Goal: Task Accomplishment & Management: Use online tool/utility

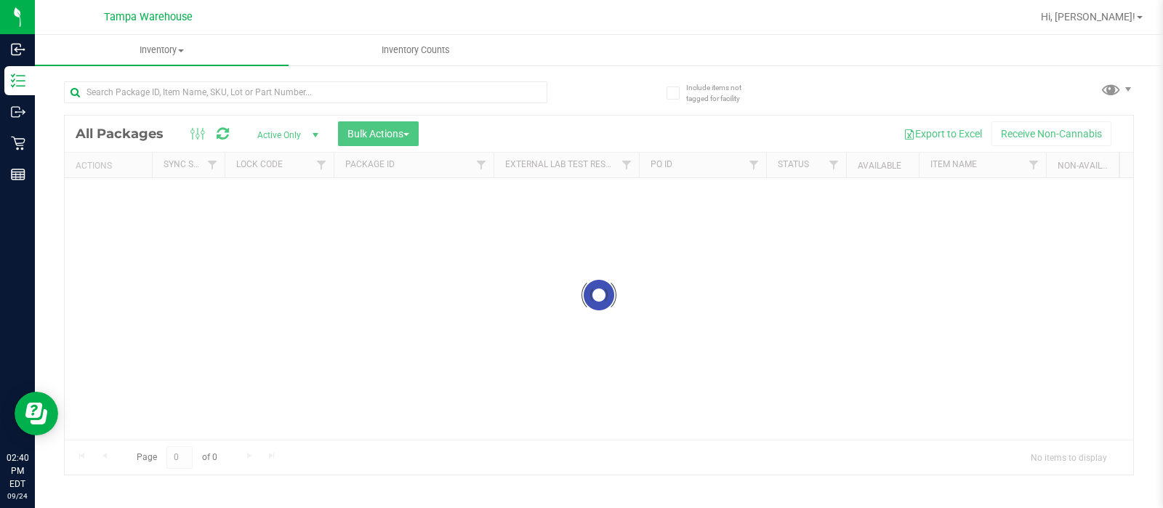
click at [468, 132] on div at bounding box center [599, 295] width 1068 height 359
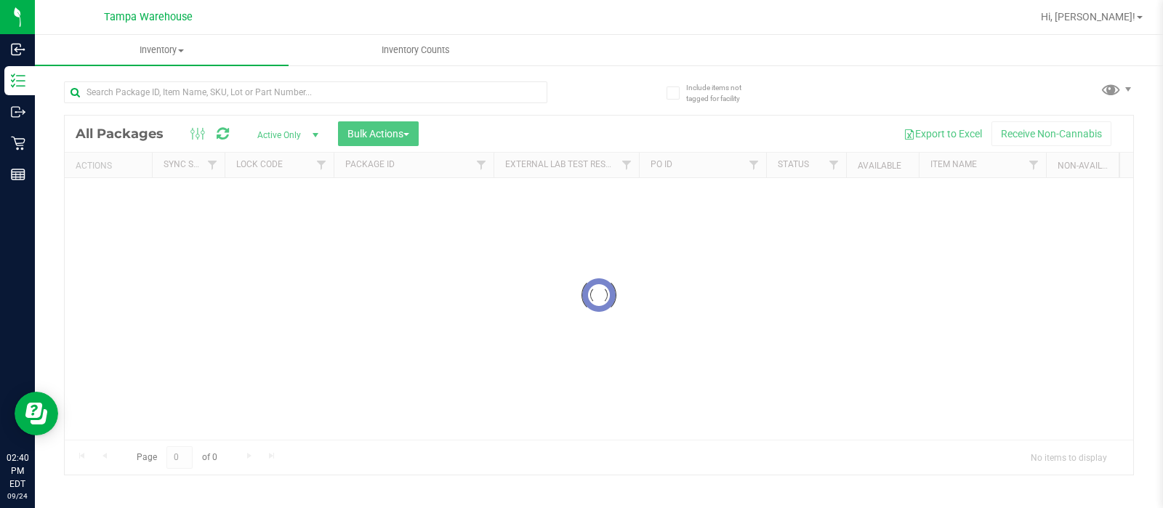
drag, startPoint x: 468, startPoint y: 132, endPoint x: 523, endPoint y: 140, distance: 55.0
click at [513, 135] on div at bounding box center [599, 295] width 1068 height 359
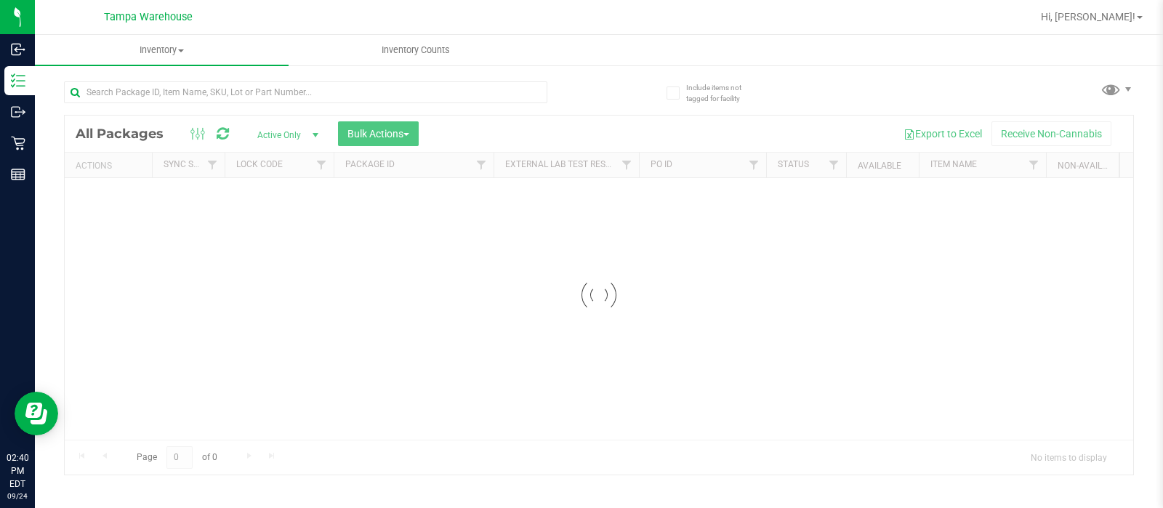
click at [523, 140] on div at bounding box center [599, 295] width 1068 height 359
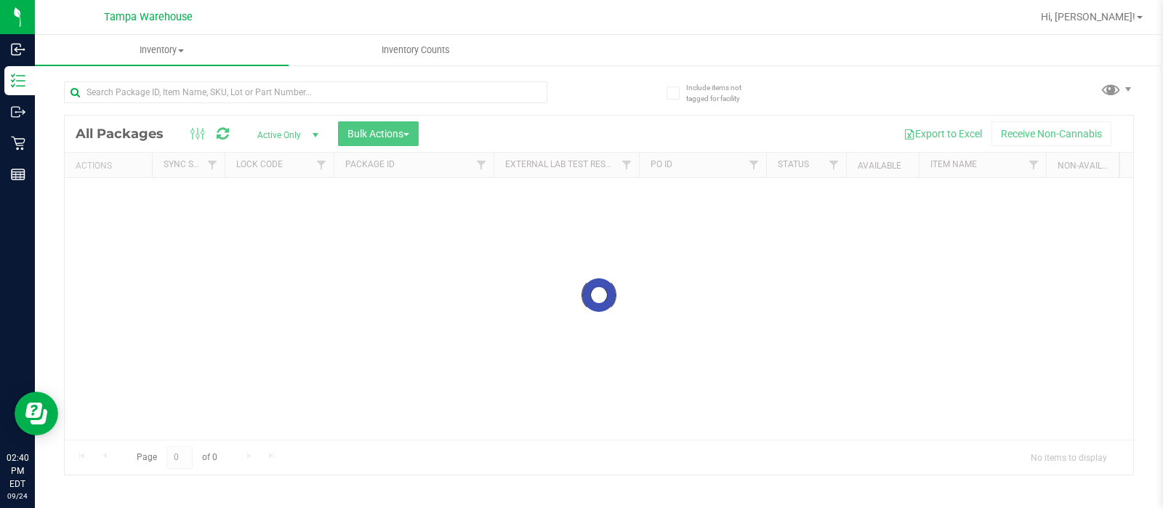
click at [523, 140] on div at bounding box center [599, 295] width 1068 height 359
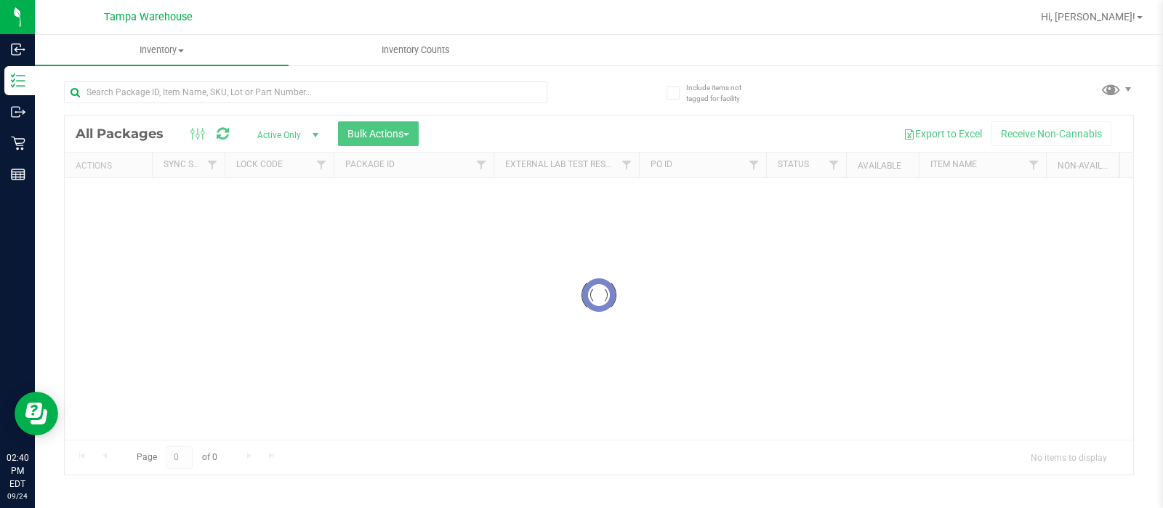
click at [523, 140] on div at bounding box center [599, 295] width 1068 height 359
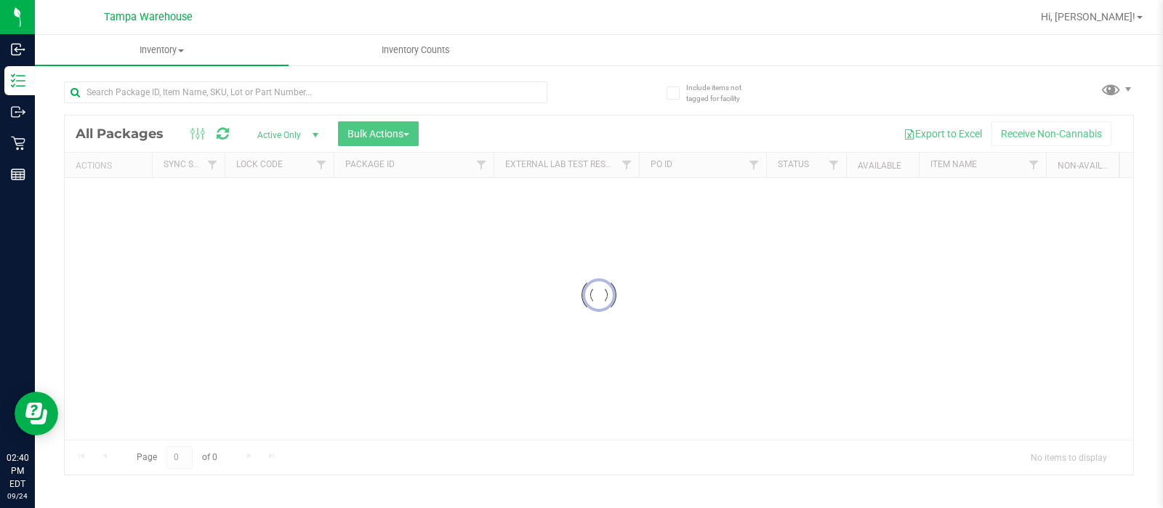
click at [523, 140] on div at bounding box center [599, 295] width 1068 height 359
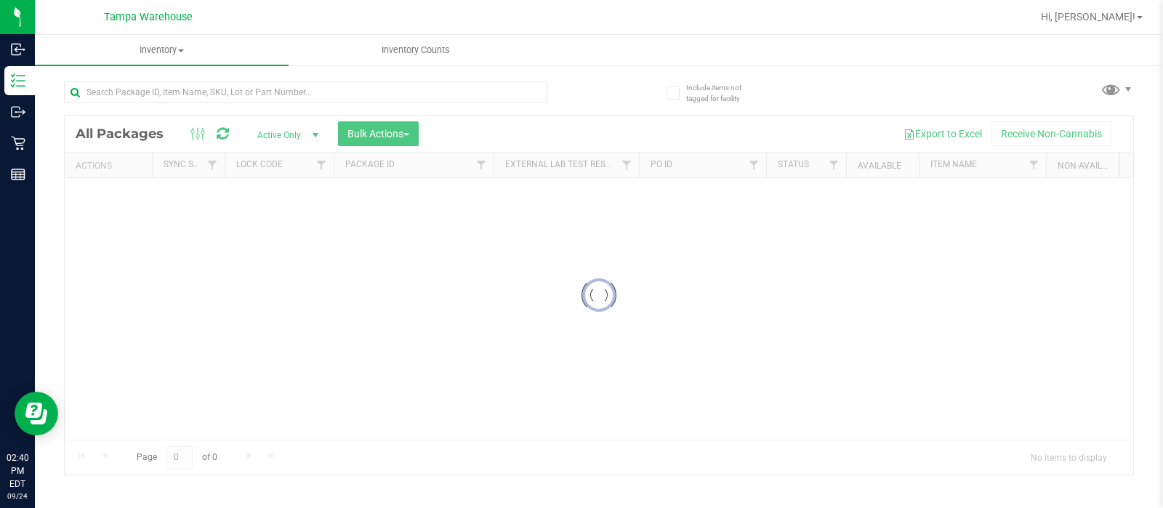
click at [523, 140] on div at bounding box center [599, 295] width 1068 height 359
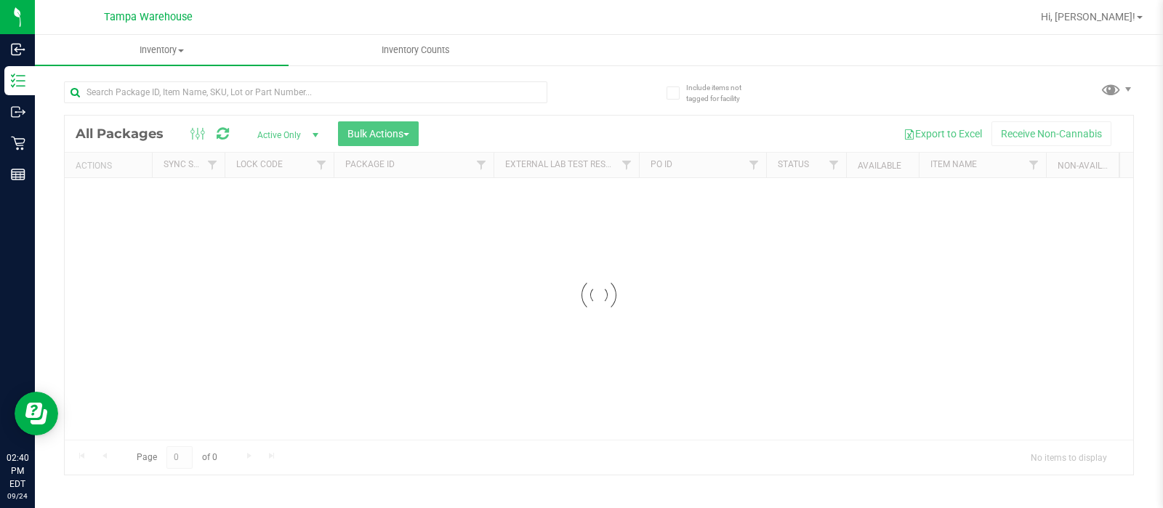
click at [523, 140] on div at bounding box center [599, 295] width 1068 height 359
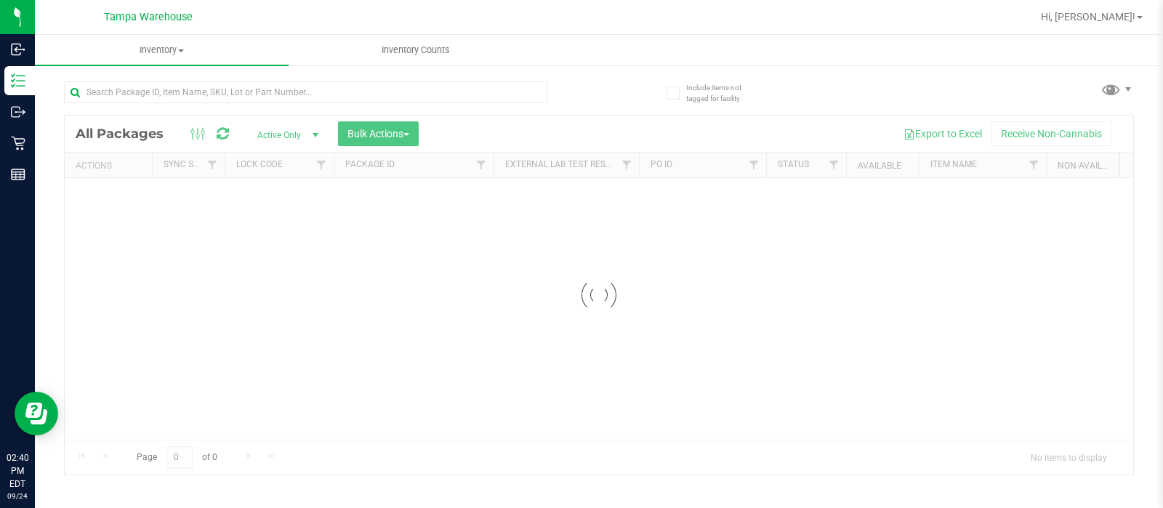
click at [523, 140] on div at bounding box center [599, 295] width 1068 height 359
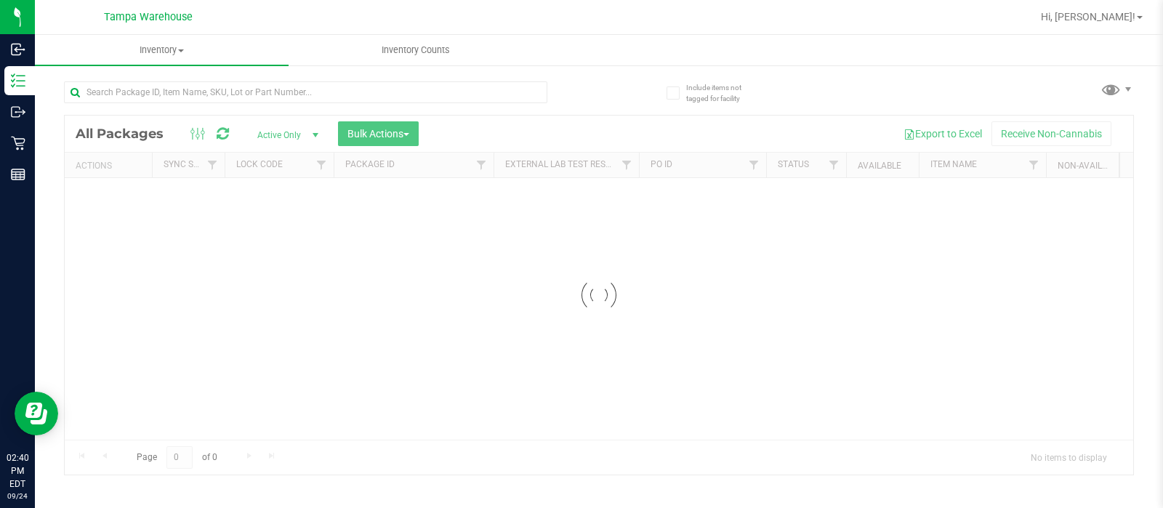
click at [523, 140] on div at bounding box center [599, 295] width 1068 height 359
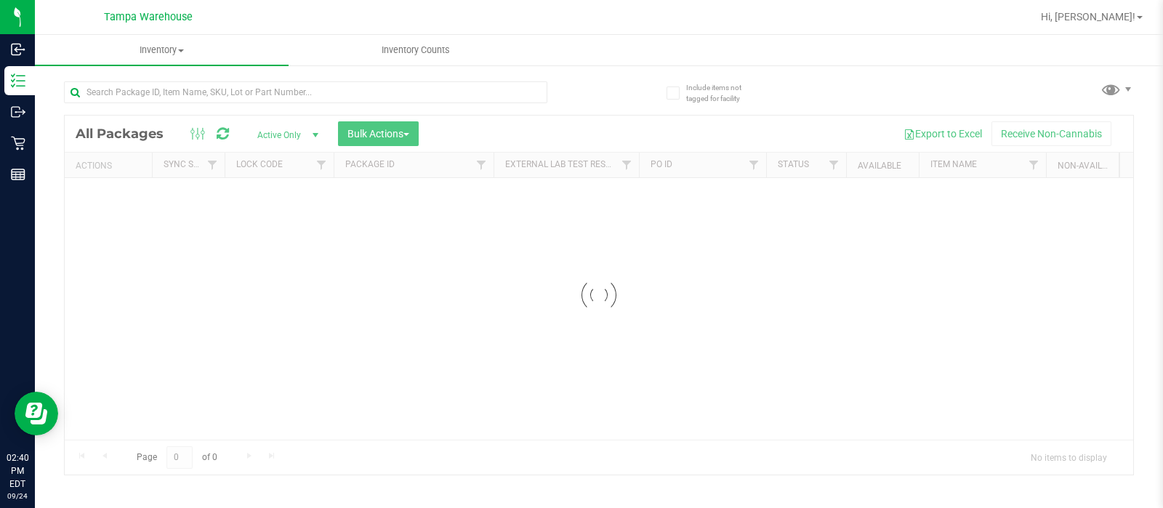
click at [523, 140] on div at bounding box center [599, 295] width 1068 height 359
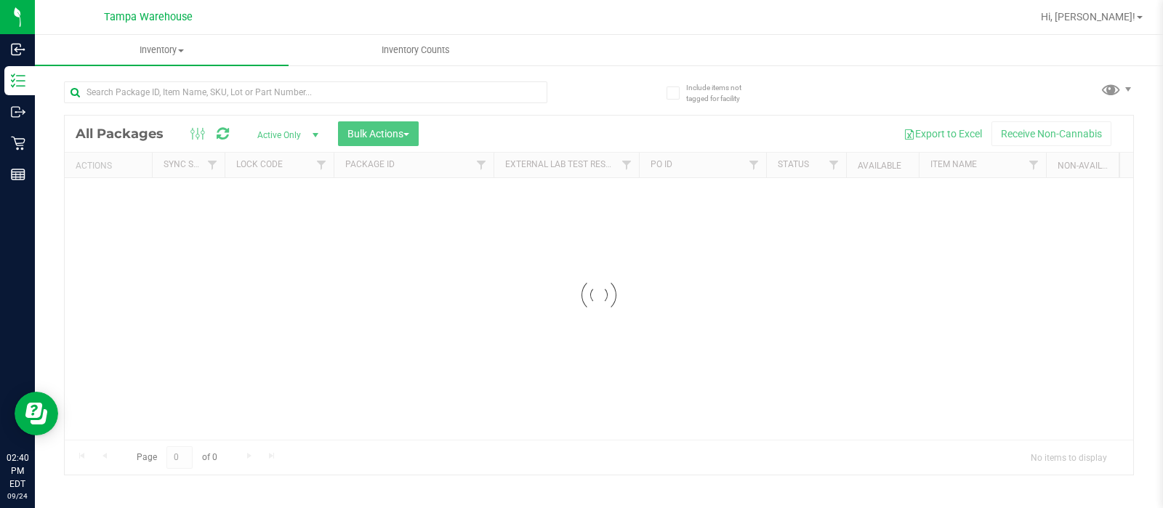
click at [523, 140] on div at bounding box center [599, 295] width 1068 height 359
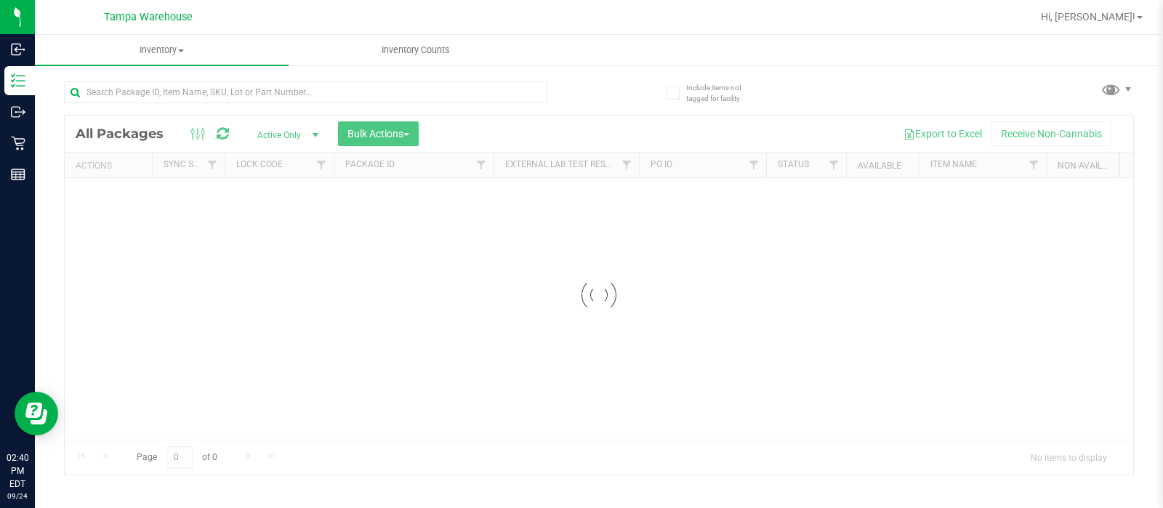
click at [523, 140] on div at bounding box center [599, 295] width 1068 height 359
drag, startPoint x: 523, startPoint y: 140, endPoint x: 523, endPoint y: 265, distance: 125.7
click at [523, 265] on div at bounding box center [599, 295] width 1068 height 359
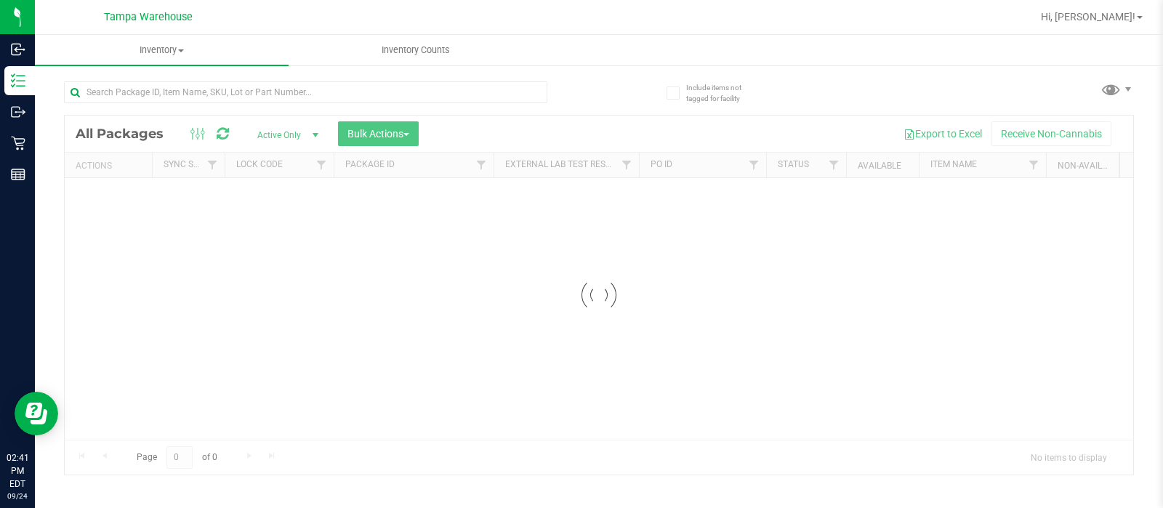
click at [443, 136] on div at bounding box center [599, 295] width 1068 height 359
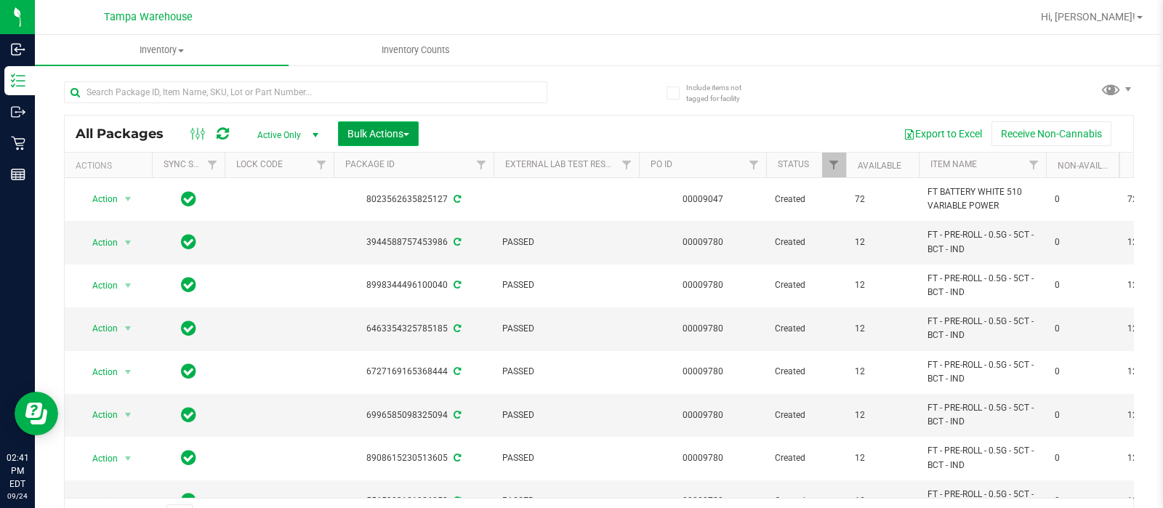
click at [404, 132] on span "Bulk Actions" at bounding box center [378, 134] width 62 height 12
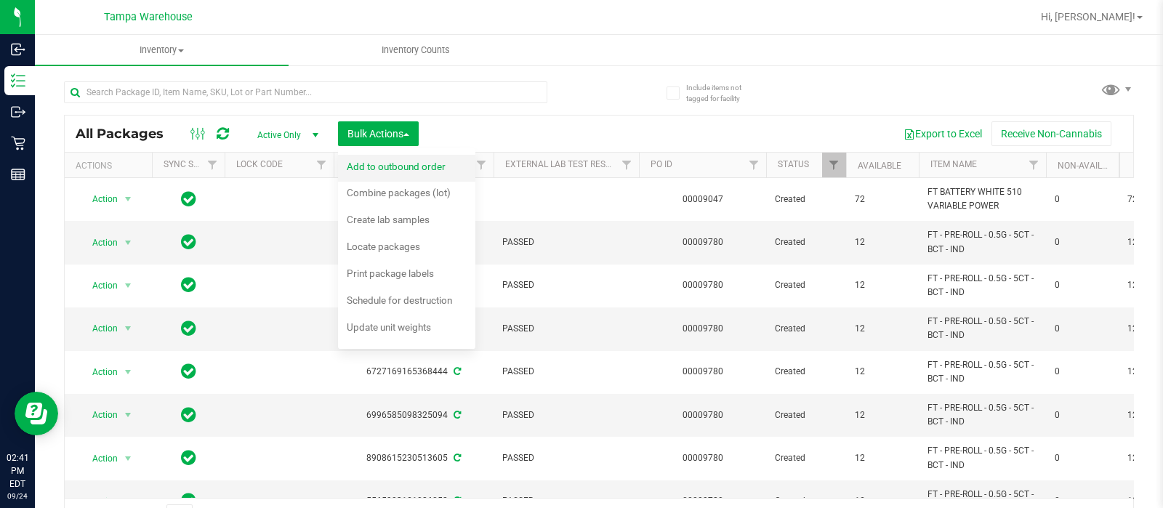
click at [410, 161] on span "Add to outbound order" at bounding box center [396, 167] width 99 height 12
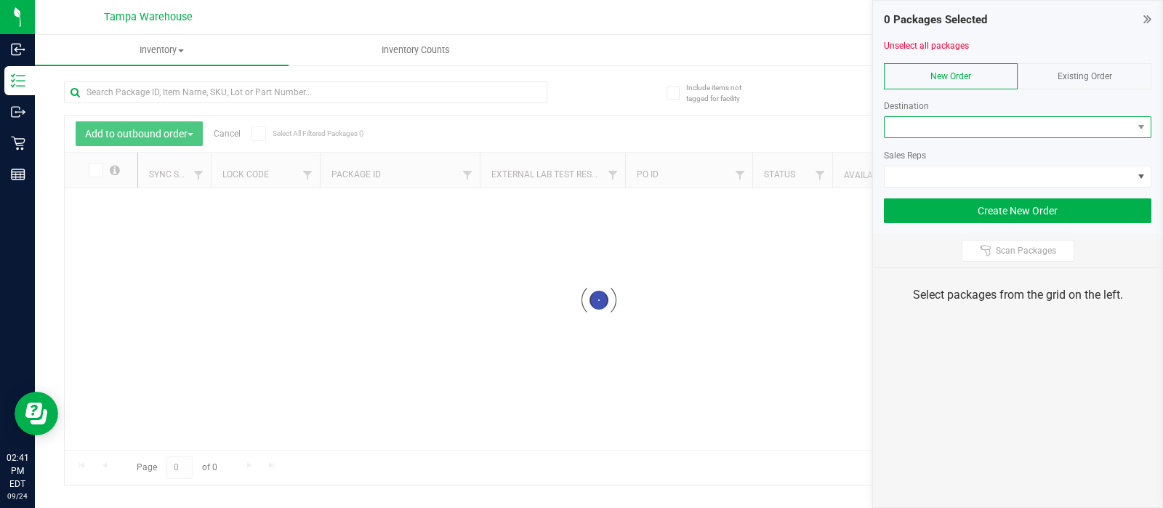
click at [929, 132] on span at bounding box center [1008, 127] width 248 height 20
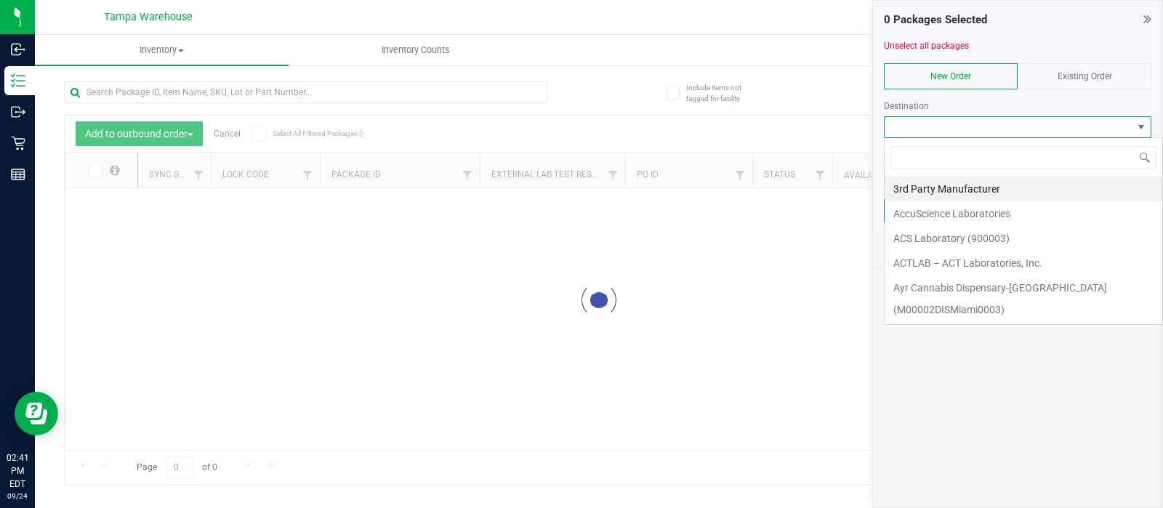
scroll to position [21, 267]
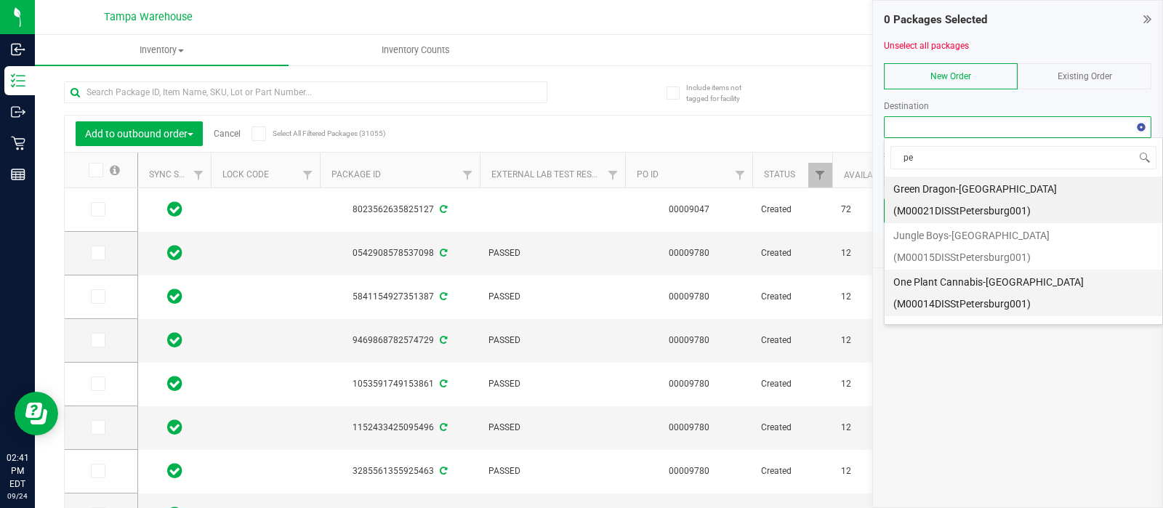
type input "p"
type input "[PERSON_NAME]"
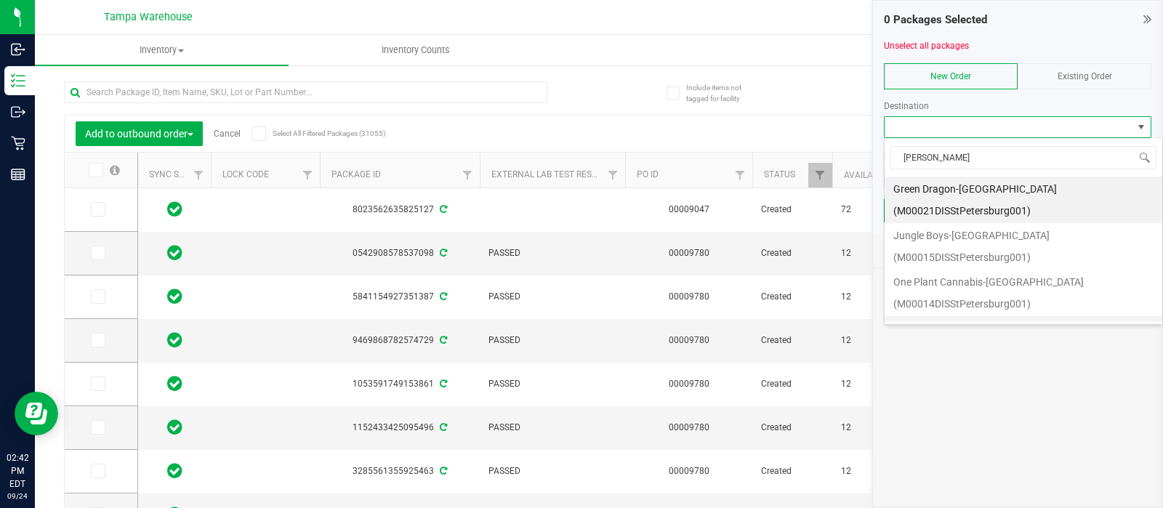
scroll to position [42, 0]
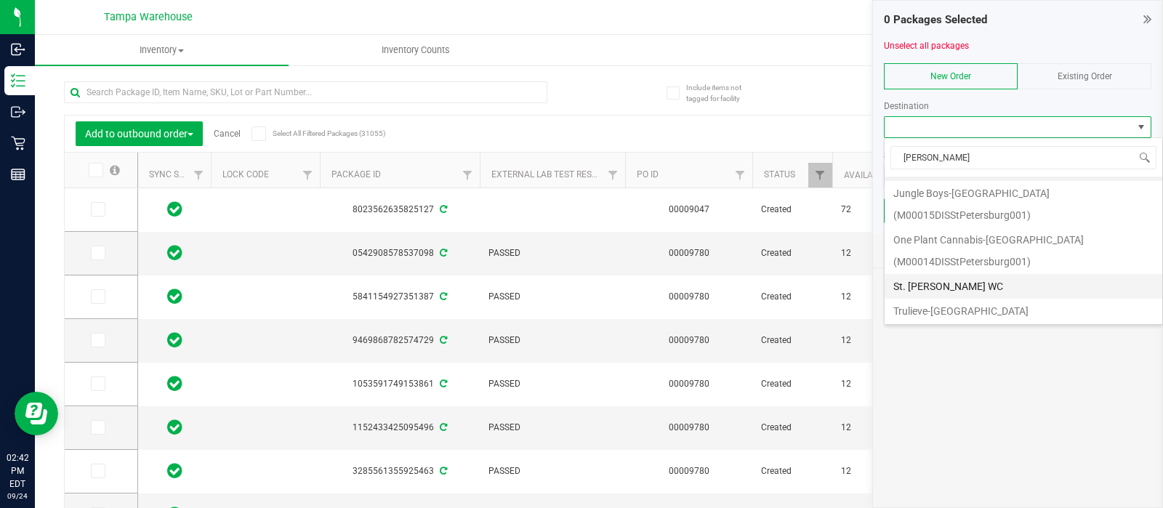
click at [909, 285] on li "St. [PERSON_NAME] WC" at bounding box center [1023, 286] width 278 height 25
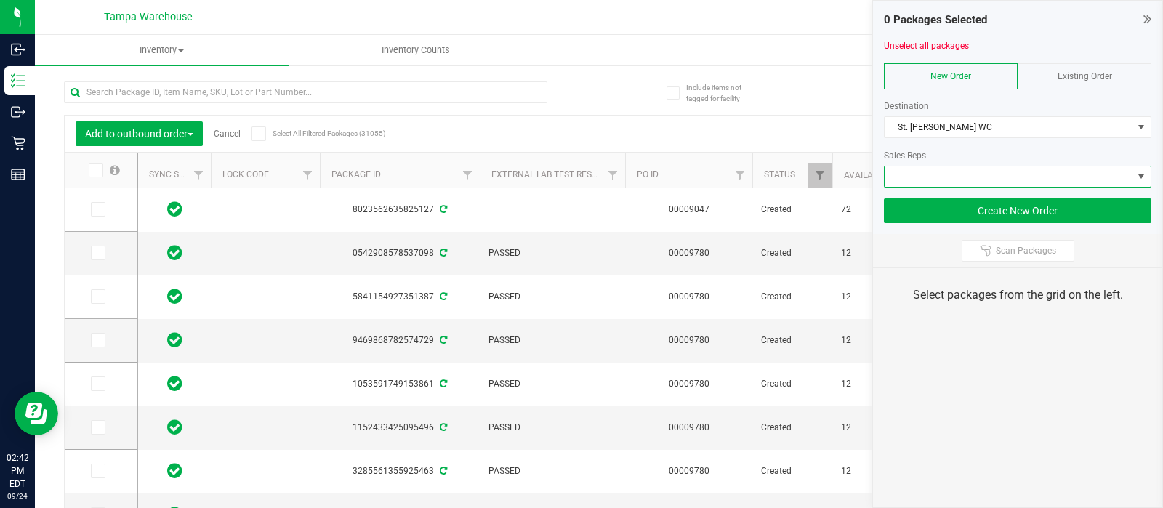
click at [913, 166] on span at bounding box center [1008, 176] width 248 height 20
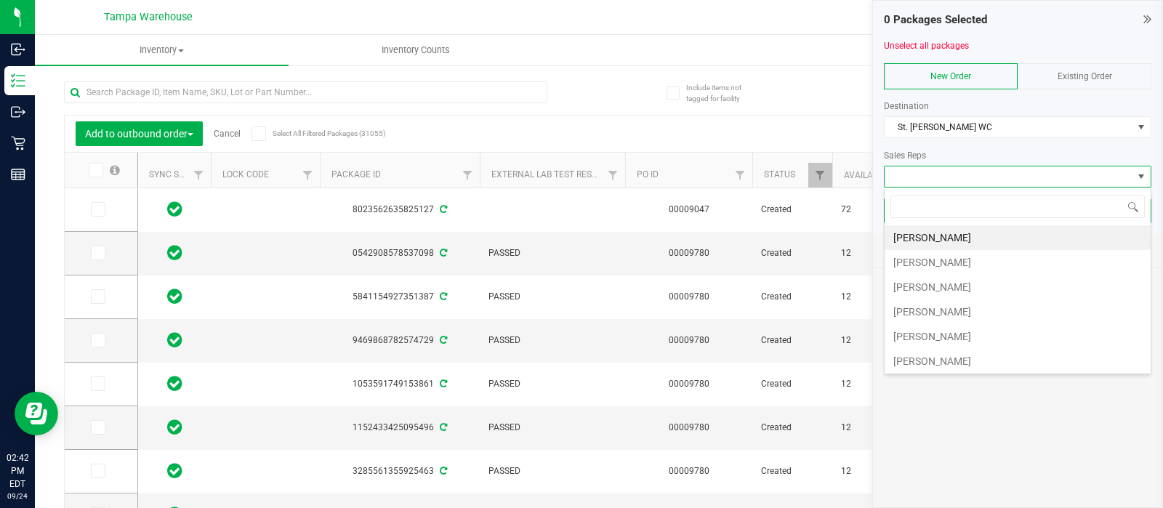
scroll to position [21, 267]
click at [913, 350] on li "[PERSON_NAME]" at bounding box center [1017, 361] width 266 height 25
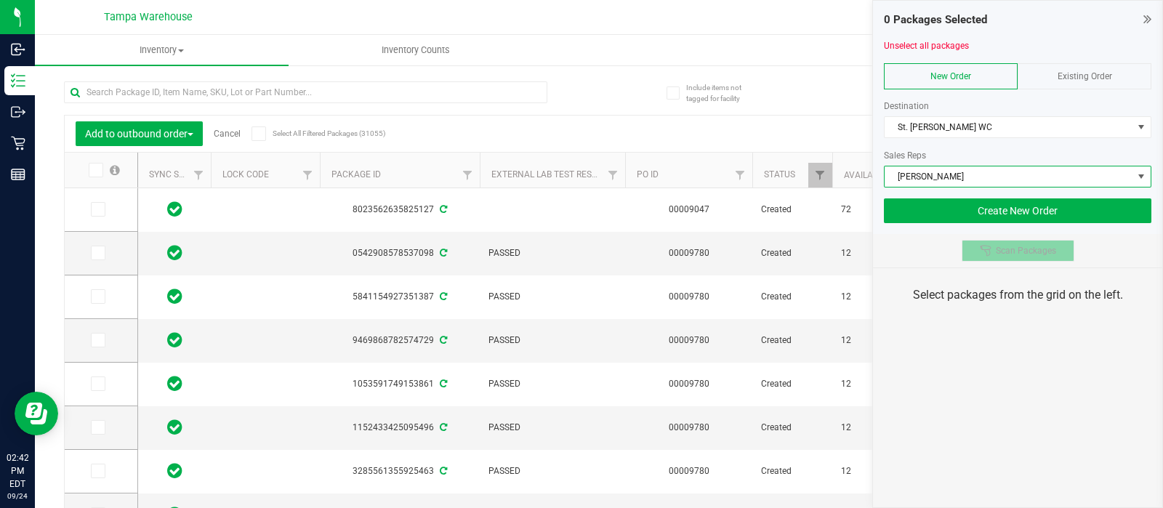
click at [1000, 245] on span "Scan Packages" at bounding box center [1026, 251] width 60 height 12
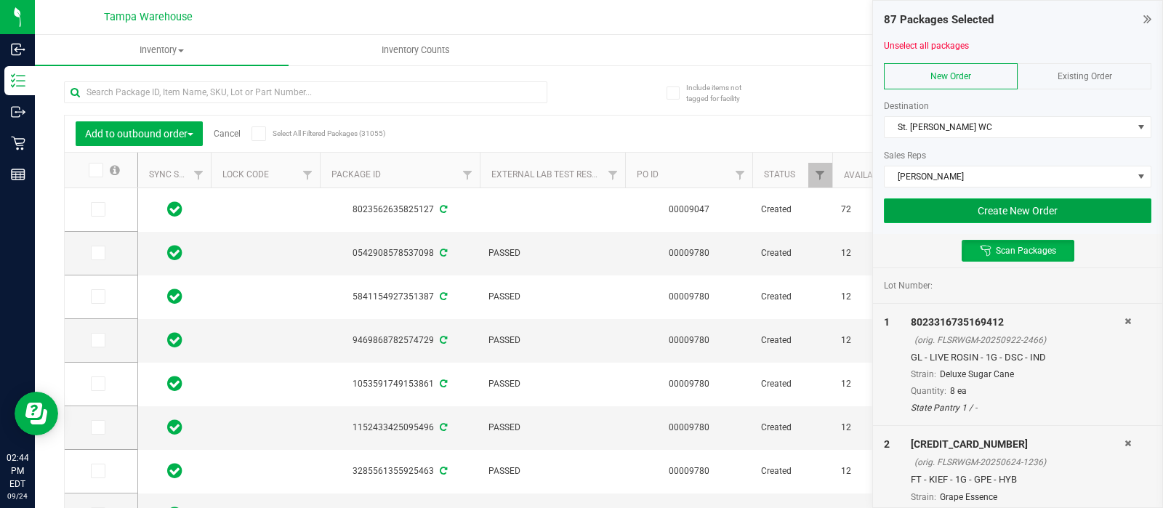
click at [980, 204] on button "Create New Order" at bounding box center [1017, 210] width 267 height 25
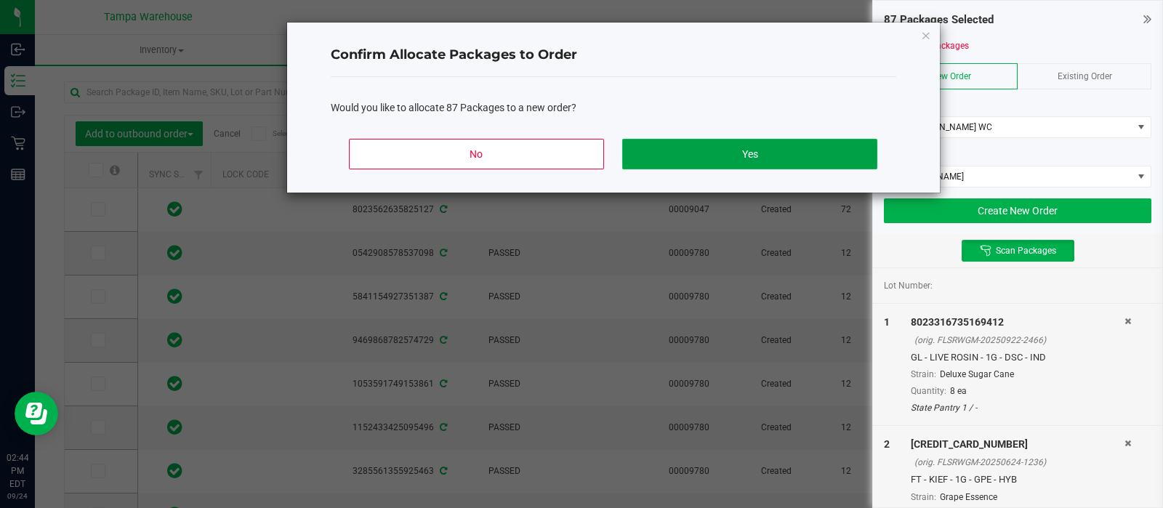
click at [799, 160] on button "Yes" at bounding box center [749, 154] width 254 height 31
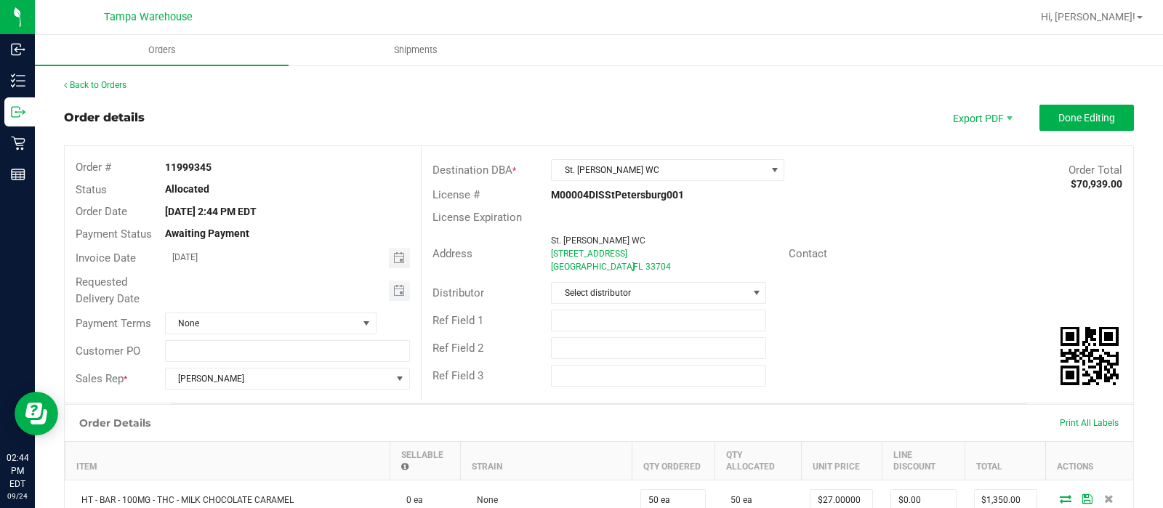
click at [400, 283] on span "Toggle calendar" at bounding box center [399, 291] width 21 height 20
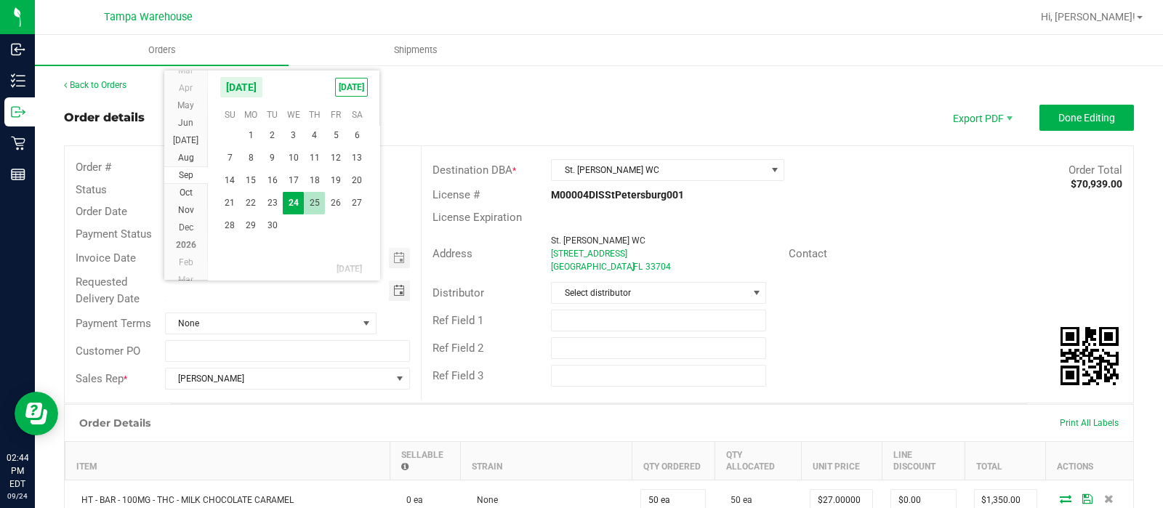
click at [316, 209] on span "25" at bounding box center [314, 203] width 21 height 23
type input "[DATE]"
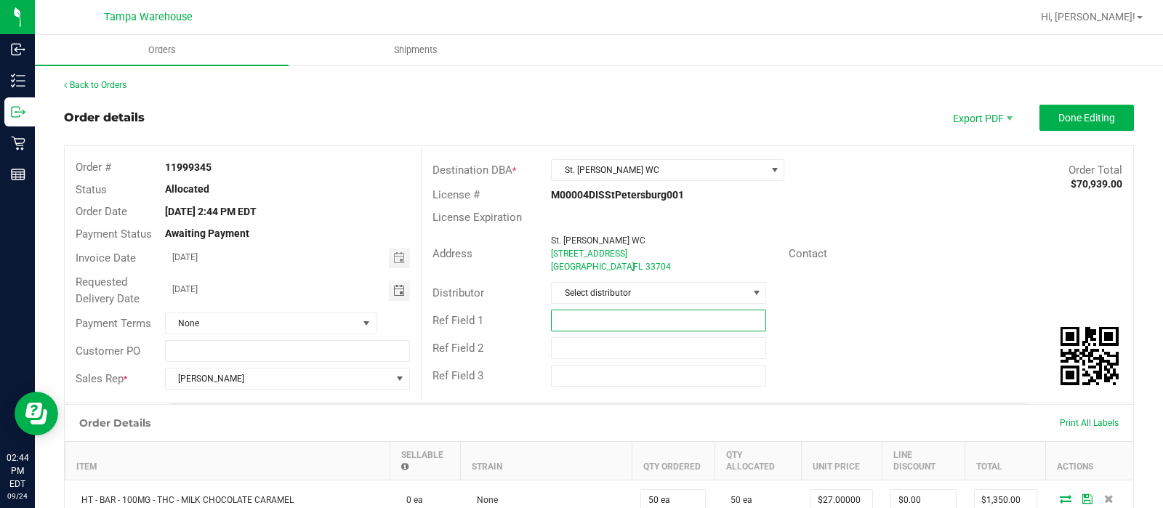
click at [584, 310] on input "text" at bounding box center [658, 321] width 215 height 22
type input "STP WC"
click at [577, 344] on input "text" at bounding box center [658, 348] width 215 height 22
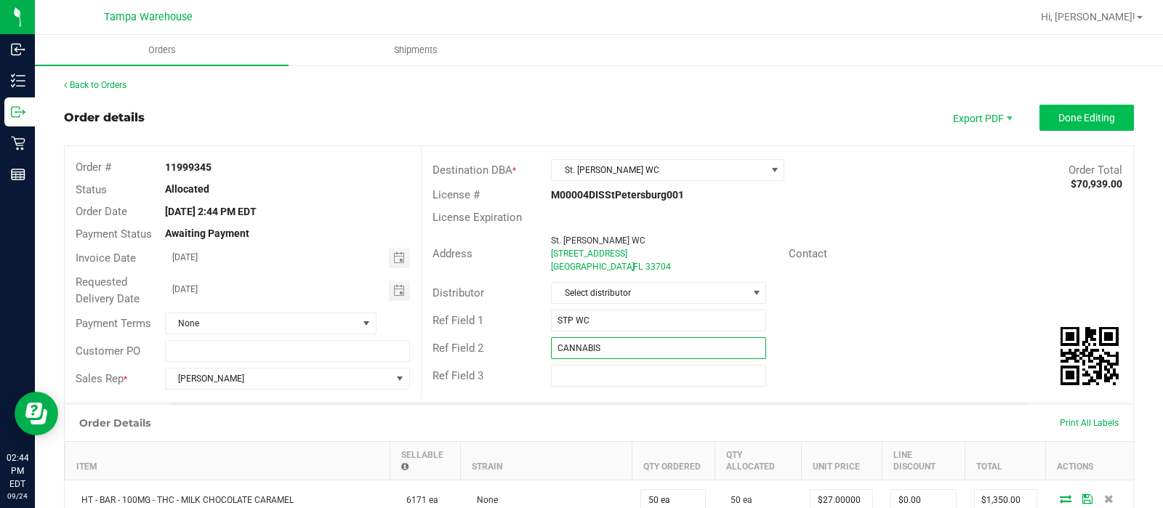
type input "CANNABIS"
click at [1063, 121] on span "Done Editing" at bounding box center [1086, 118] width 57 height 12
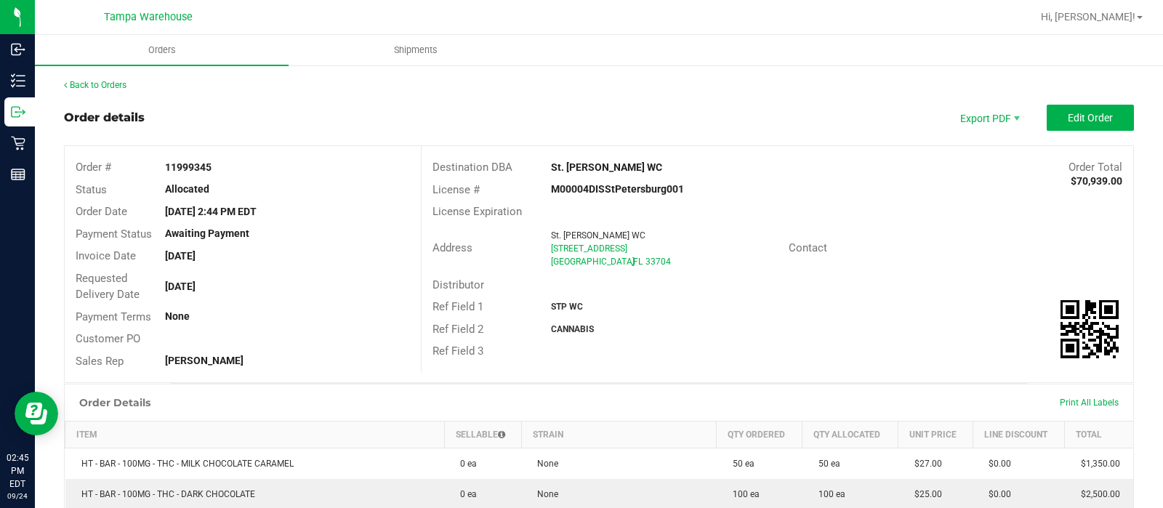
click at [100, 78] on div "Back to Orders" at bounding box center [599, 84] width 1070 height 13
click at [81, 85] on link "Back to Orders" at bounding box center [95, 85] width 63 height 10
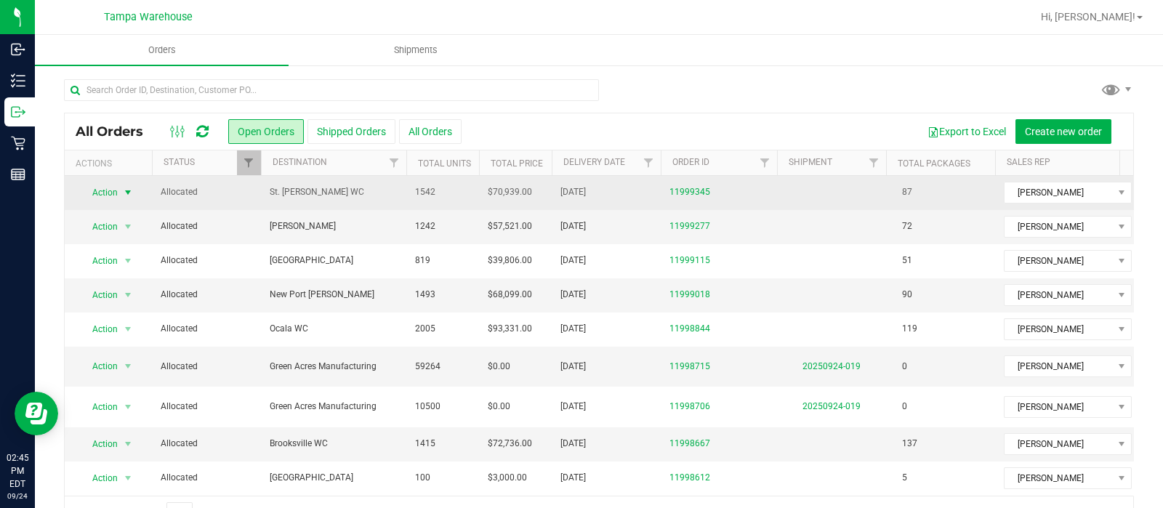
click at [100, 190] on span "Action" at bounding box center [98, 192] width 39 height 20
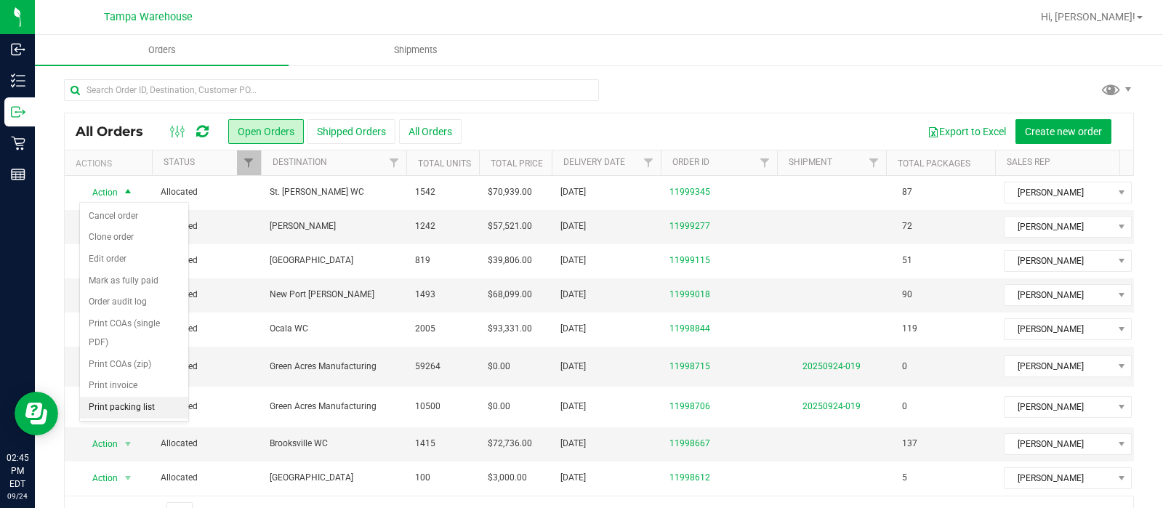
click at [138, 397] on li "Print packing list" at bounding box center [134, 408] width 108 height 22
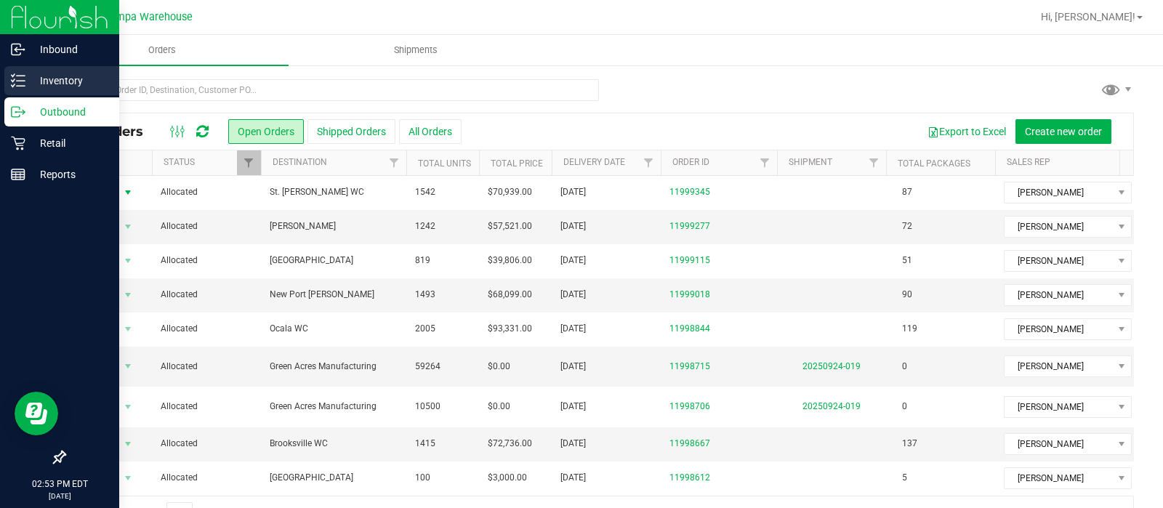
click at [18, 74] on icon at bounding box center [18, 80] width 15 height 15
